Goal: Check status: Check status

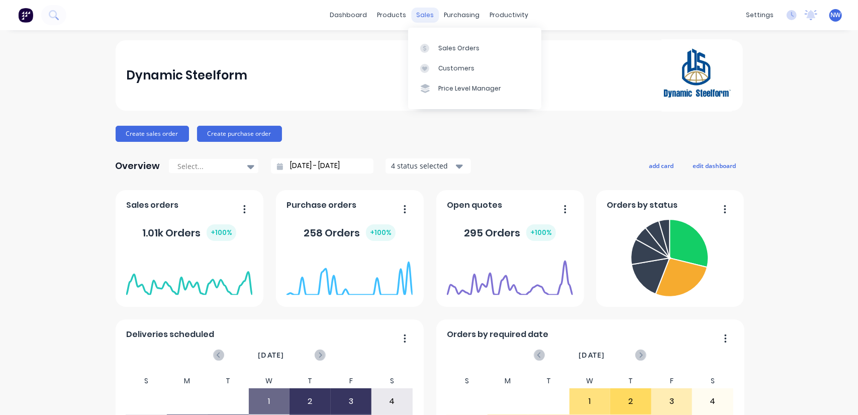
click at [415, 12] on div "sales" at bounding box center [425, 15] width 28 height 15
click at [457, 48] on div "Sales Orders" at bounding box center [458, 48] width 41 height 9
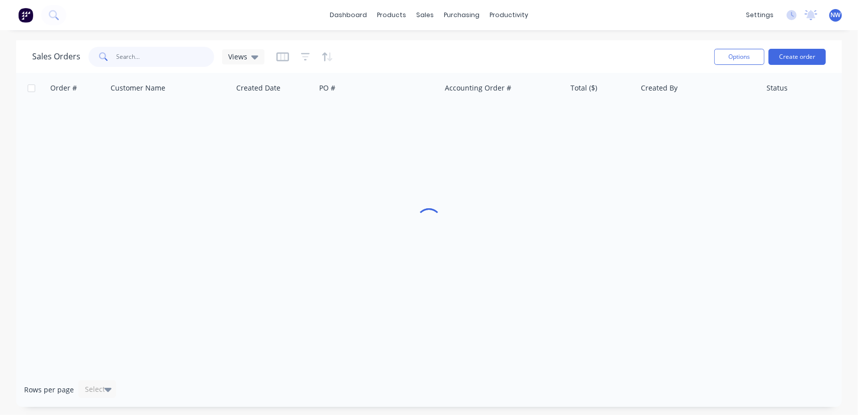
click at [130, 57] on input "text" at bounding box center [166, 57] width 98 height 20
type input "49802"
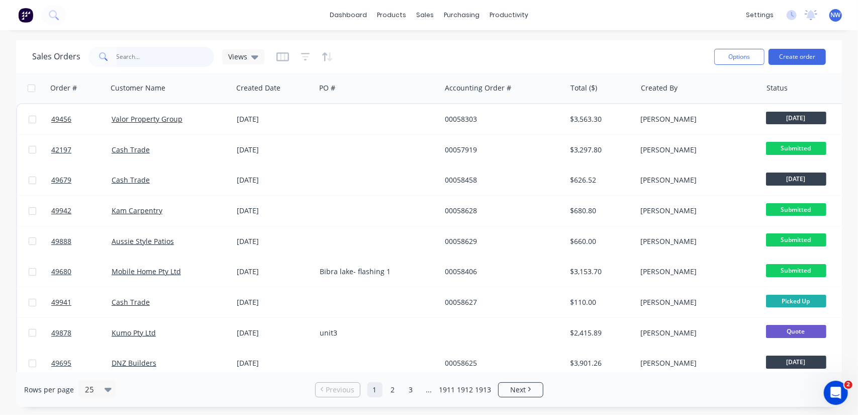
click at [136, 60] on input "text" at bounding box center [166, 57] width 98 height 20
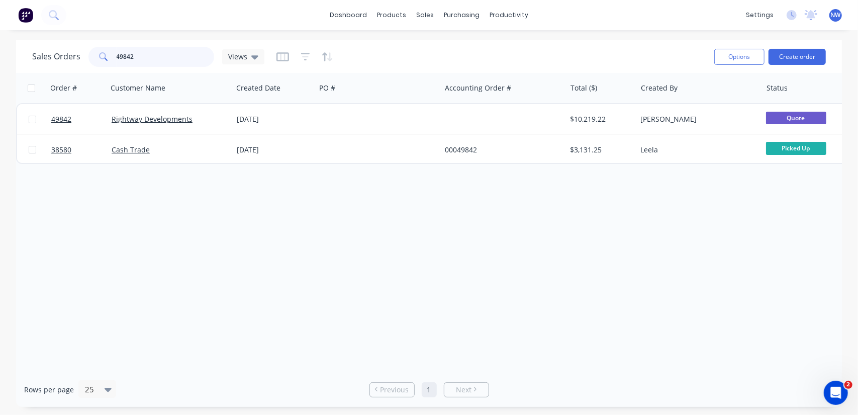
drag, startPoint x: 163, startPoint y: 58, endPoint x: 72, endPoint y: 56, distance: 90.5
click at [72, 56] on div "Sales Orders 49842 Views" at bounding box center [148, 57] width 232 height 20
click at [145, 53] on input "49871" at bounding box center [166, 57] width 98 height 20
click at [154, 54] on input "49842" at bounding box center [166, 57] width 98 height 20
type input "49695"
